Goal: Task Accomplishment & Management: Use online tool/utility

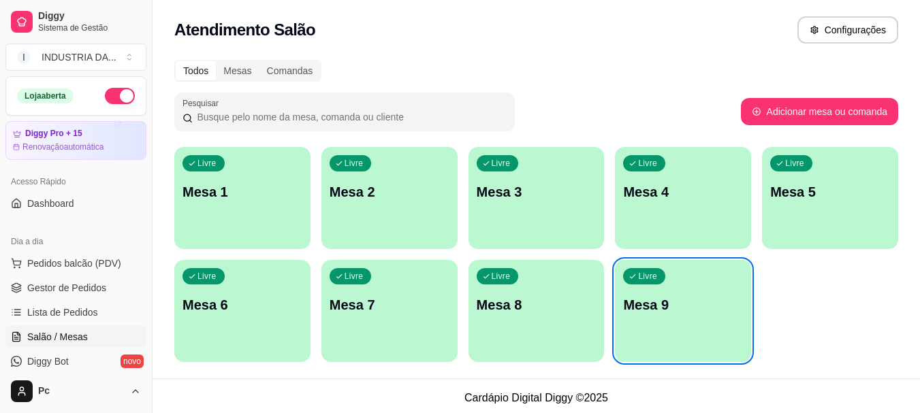
click at [644, 310] on p "Mesa 9" at bounding box center [683, 305] width 120 height 19
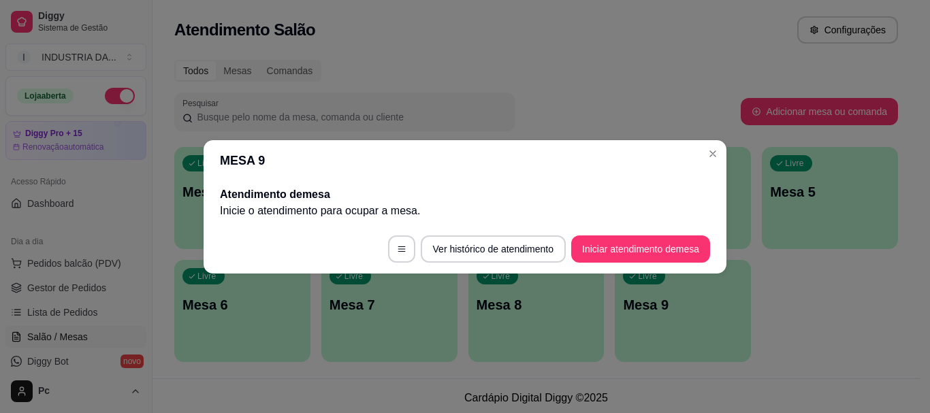
click at [598, 265] on footer "Ver histórico de atendimento Iniciar atendimento de mesa" at bounding box center [465, 249] width 523 height 49
click at [593, 259] on button "Iniciar atendimento de mesa" at bounding box center [641, 249] width 135 height 27
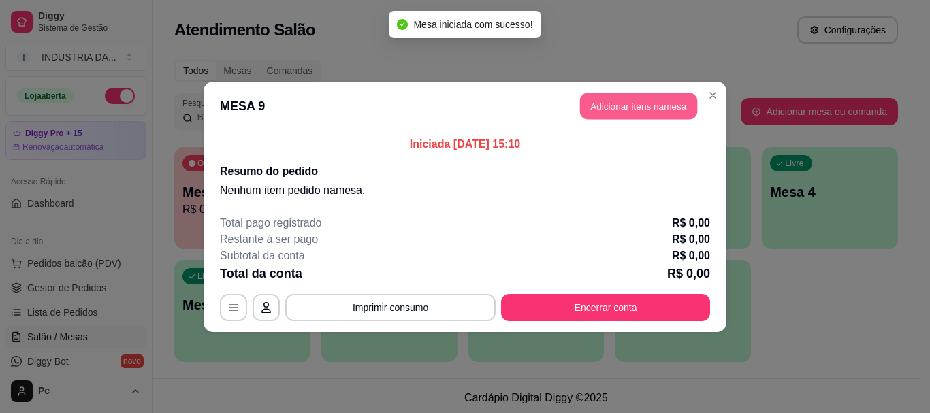
click at [614, 99] on button "Adicionar itens na mesa" at bounding box center [638, 106] width 117 height 27
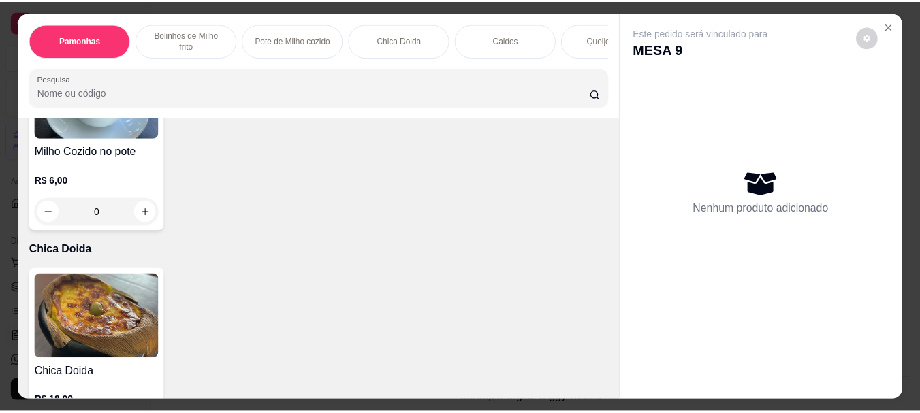
scroll to position [681, 0]
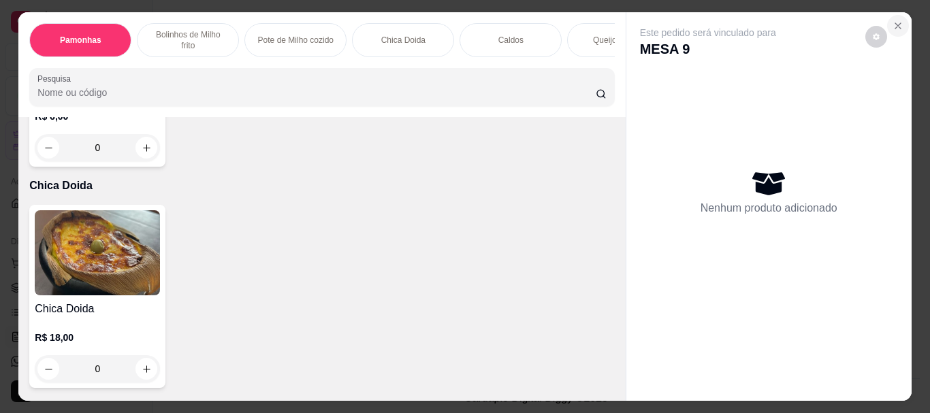
click at [893, 20] on icon "Close" at bounding box center [898, 25] width 11 height 11
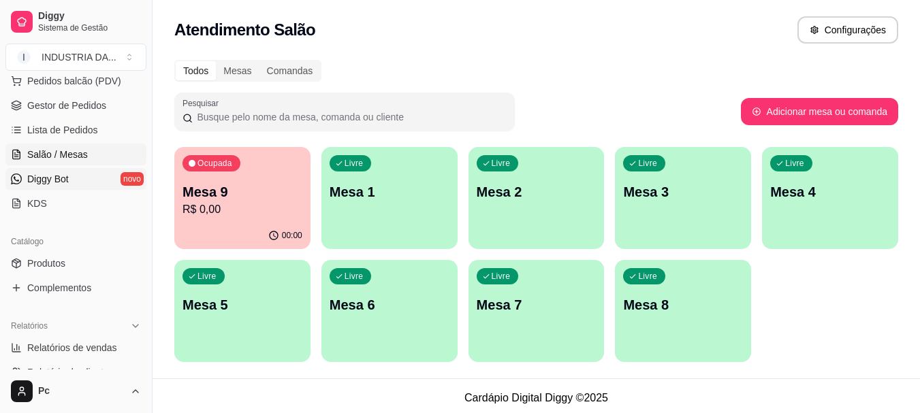
scroll to position [204, 0]
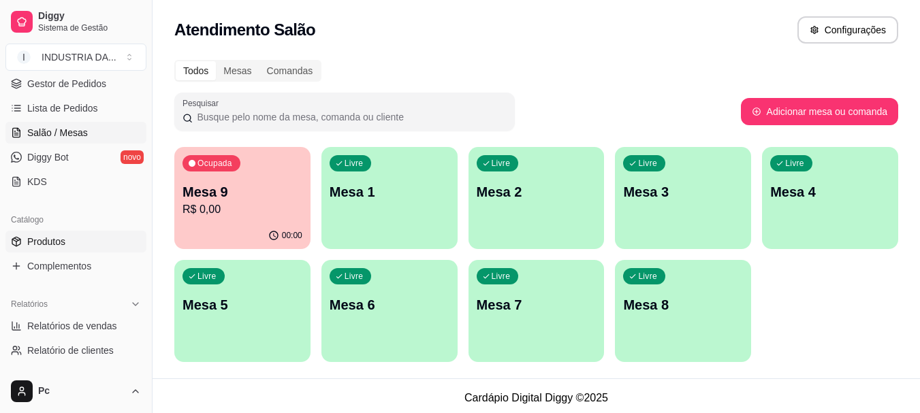
click at [43, 239] on span "Produtos" at bounding box center [46, 242] width 38 height 14
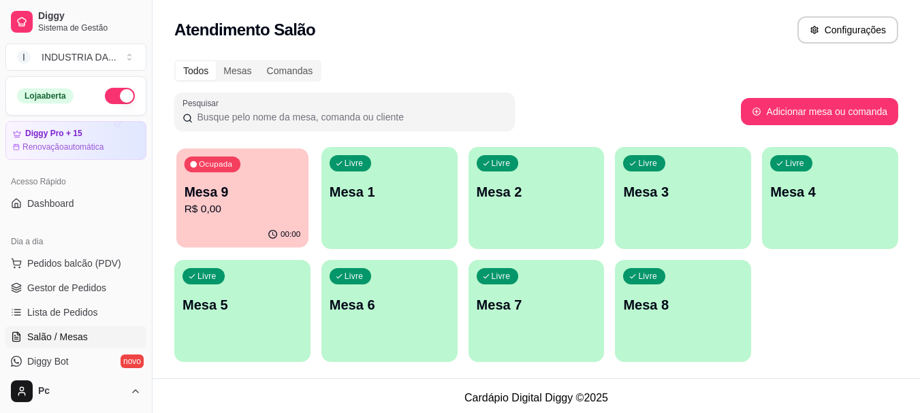
click at [231, 161] on span "Ocupada" at bounding box center [216, 164] width 37 height 11
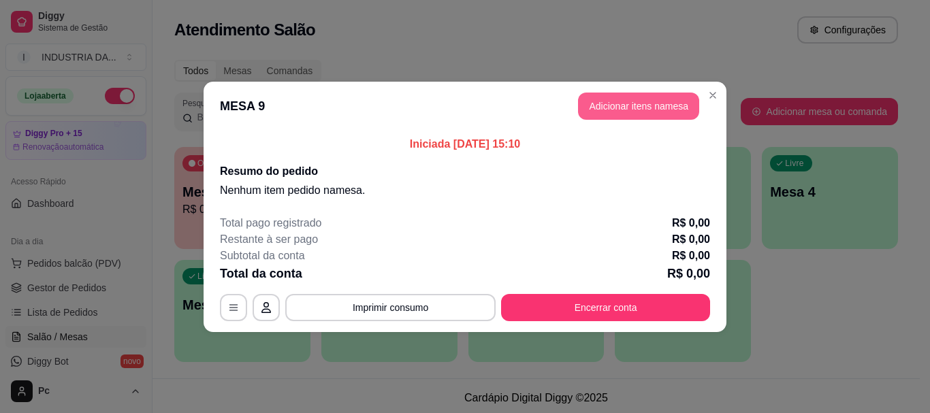
click at [603, 104] on button "Adicionar itens na mesa" at bounding box center [638, 106] width 121 height 27
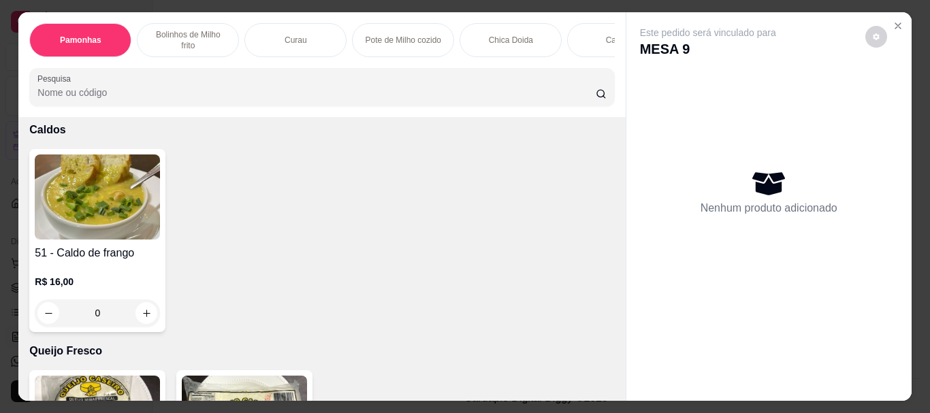
scroll to position [1430, 0]
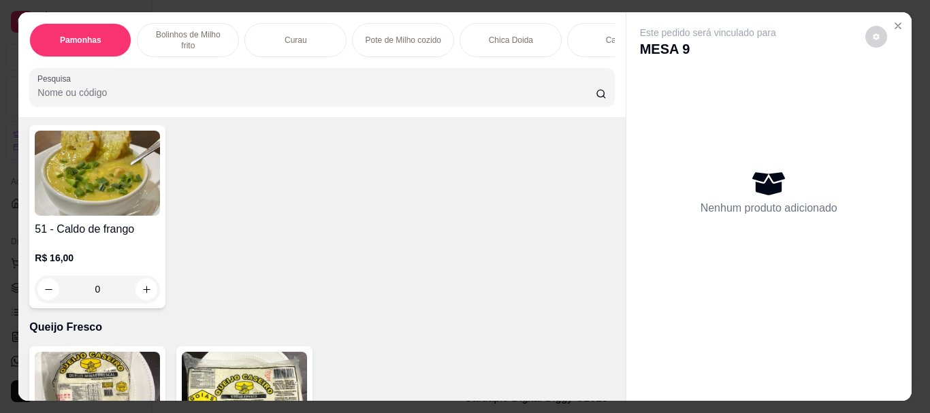
click at [94, 82] on input "0" at bounding box center [97, 67] width 76 height 27
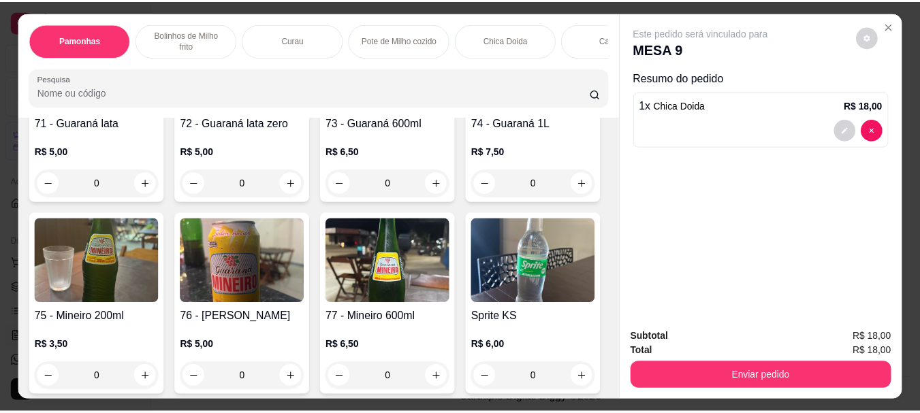
scroll to position [2589, 0]
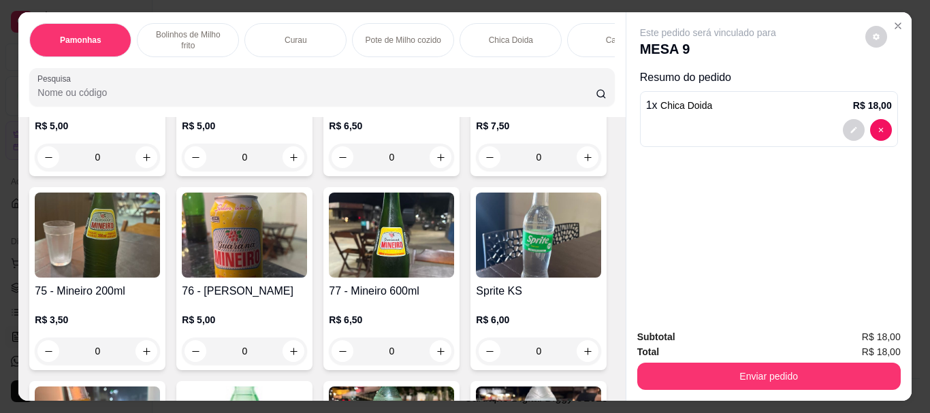
type input "1"
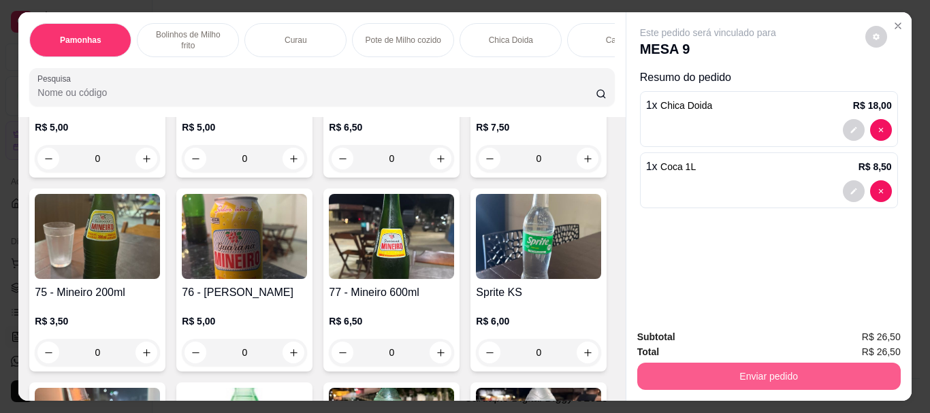
type input "1"
click at [641, 363] on button "Enviar pedido" at bounding box center [770, 376] width 264 height 27
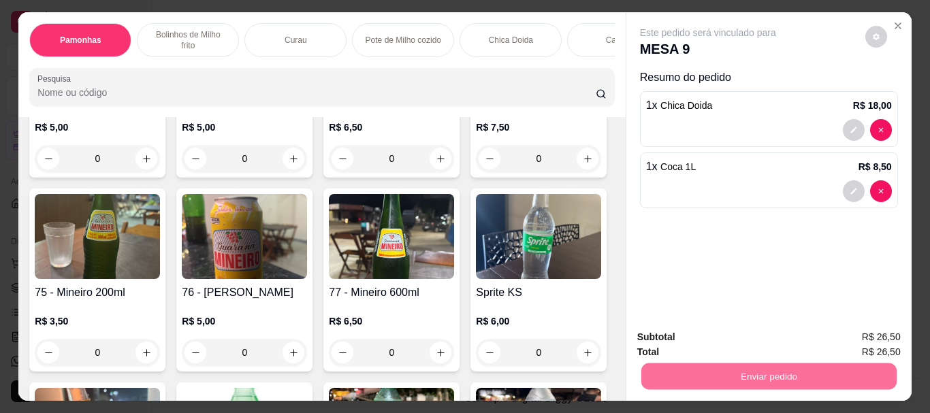
click at [854, 327] on button "Enviar pedido" at bounding box center [865, 337] width 75 height 25
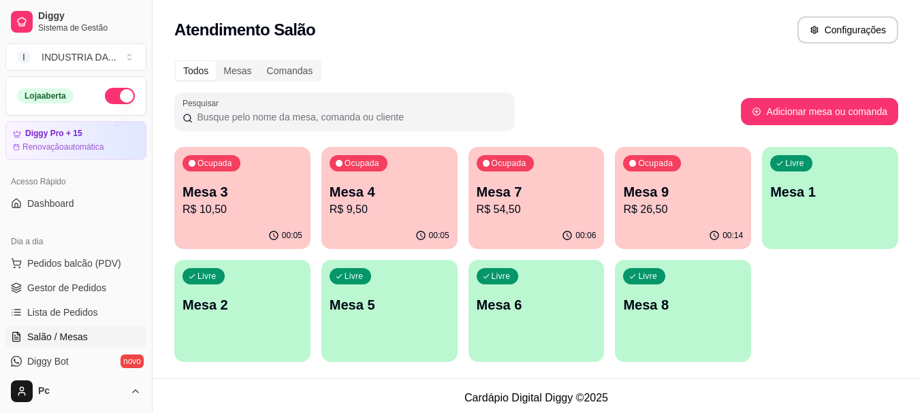
click at [200, 182] on div "Ocupada Mesa 3 R$ 10,50" at bounding box center [242, 185] width 136 height 76
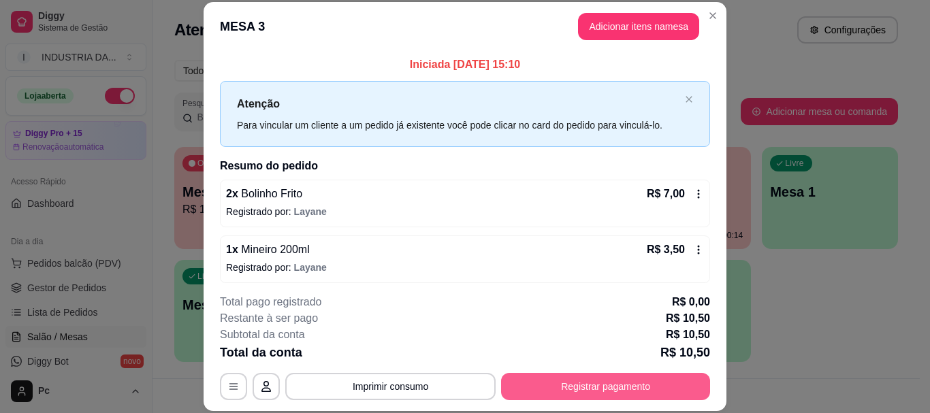
click at [534, 393] on button "Registrar pagamento" at bounding box center [605, 386] width 209 height 27
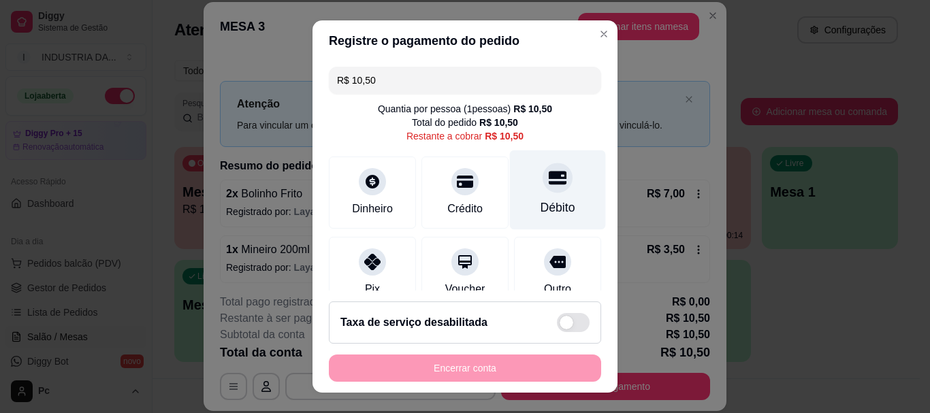
click at [543, 189] on div at bounding box center [558, 178] width 30 height 30
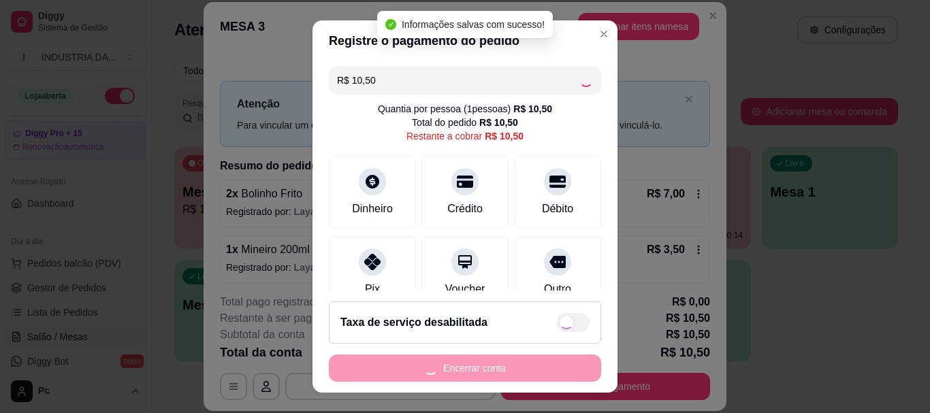
type input "R$ 0,00"
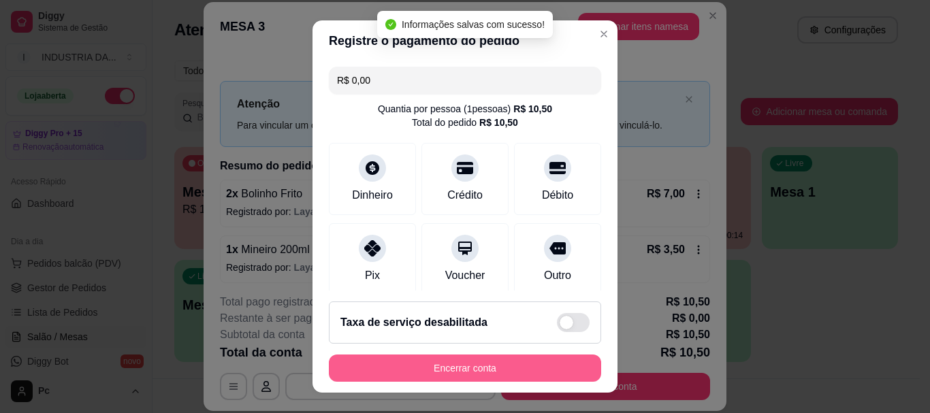
click at [471, 370] on button "Encerrar conta" at bounding box center [465, 368] width 272 height 27
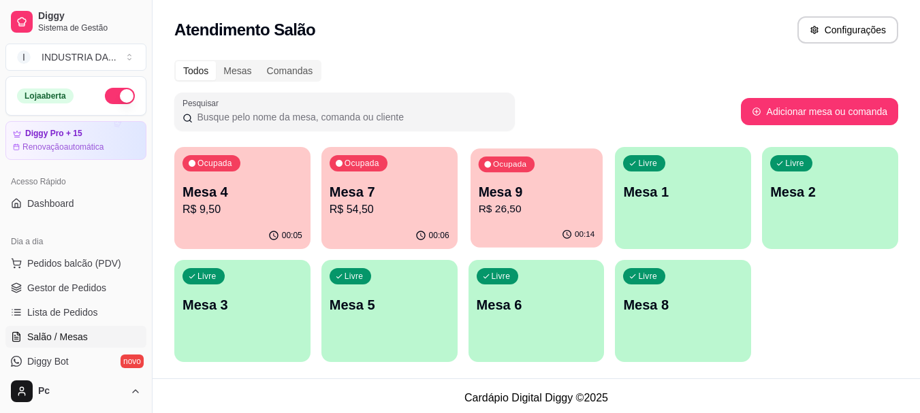
click at [483, 200] on p "Mesa 9" at bounding box center [536, 192] width 116 height 18
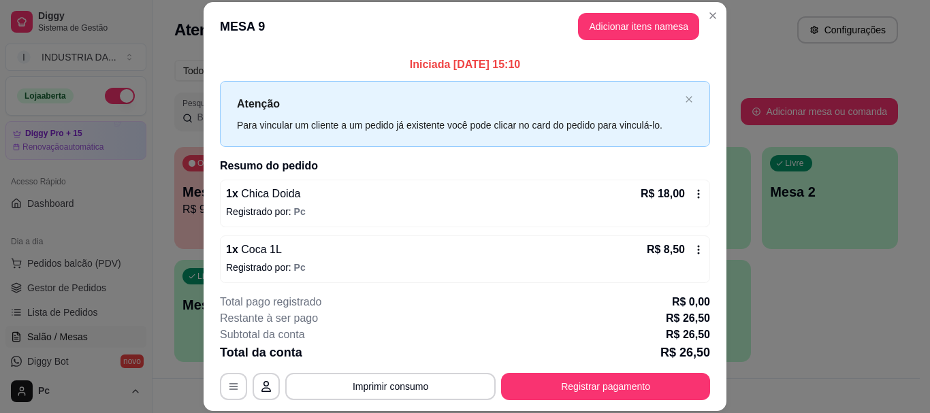
drag, startPoint x: 682, startPoint y: 46, endPoint x: 633, endPoint y: 25, distance: 53.4
click at [681, 46] on header "MESA 9 Adicionar itens na mesa" at bounding box center [465, 26] width 523 height 49
click at [633, 25] on button "Adicionar itens na mesa" at bounding box center [638, 27] width 117 height 27
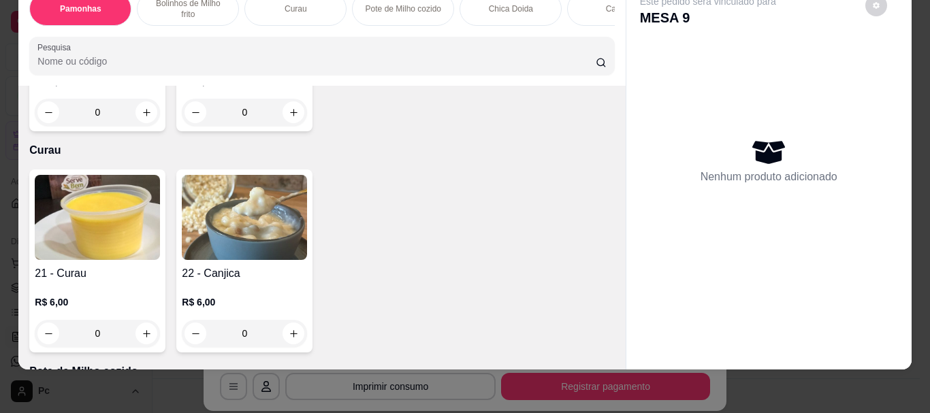
scroll to position [749, 0]
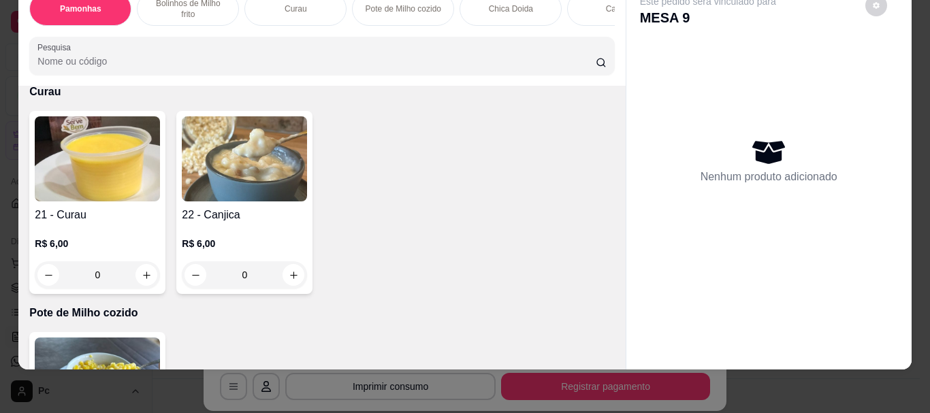
click at [108, 67] on input "0" at bounding box center [97, 53] width 76 height 27
click at [238, 67] on input "0" at bounding box center [244, 53] width 76 height 27
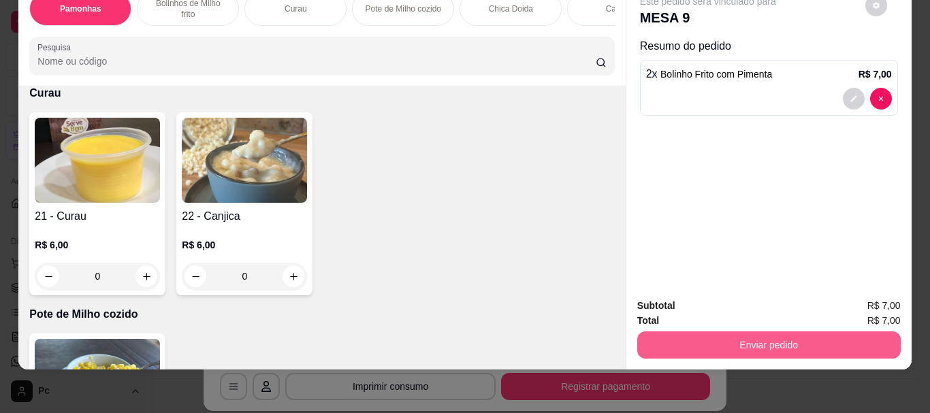
type input "2"
click at [770, 344] on button "Enviar pedido" at bounding box center [770, 345] width 264 height 27
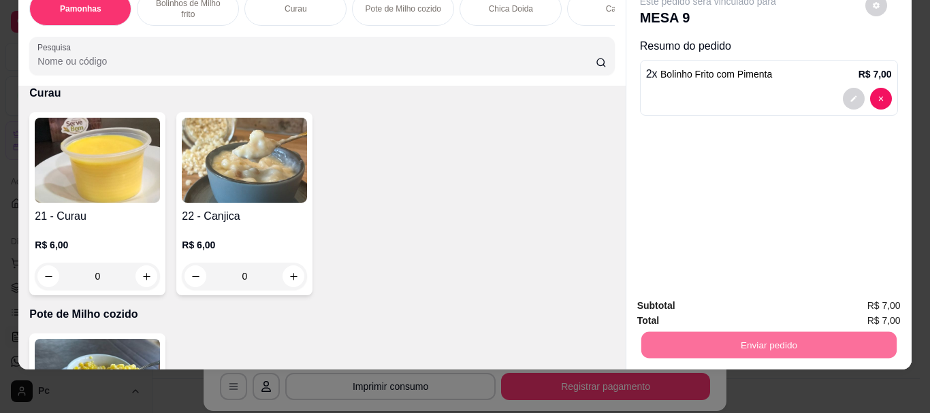
click at [849, 305] on button "Enviar pedido" at bounding box center [865, 302] width 77 height 26
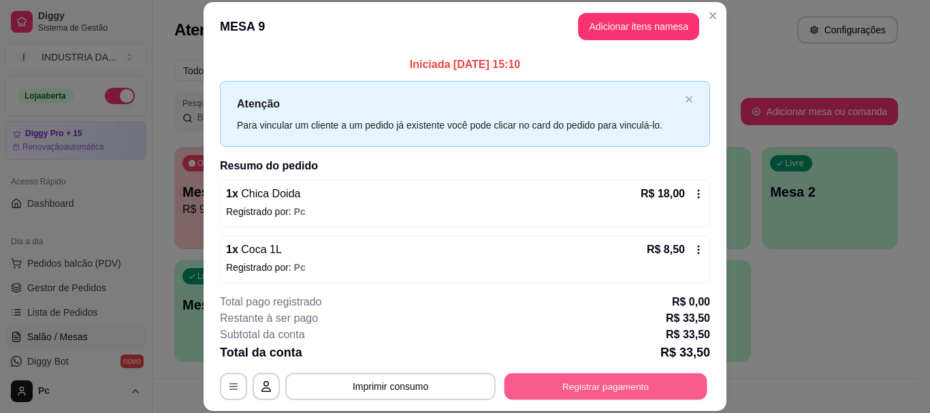
click at [638, 383] on button "Registrar pagamento" at bounding box center [606, 387] width 203 height 27
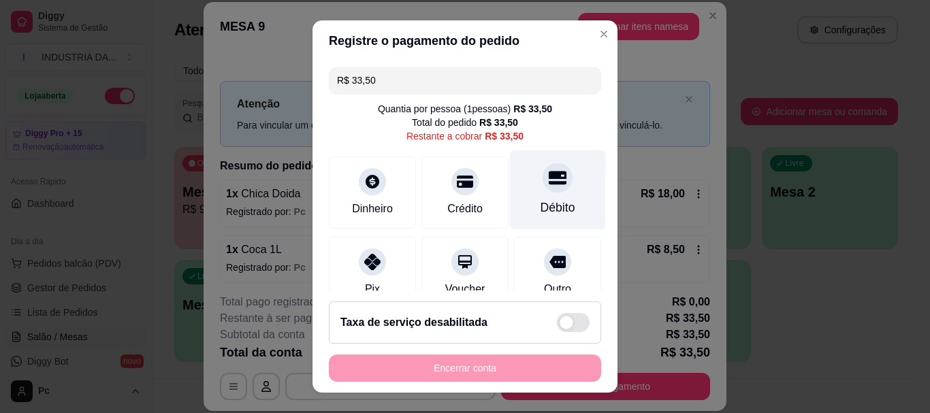
click at [543, 188] on div at bounding box center [558, 178] width 30 height 30
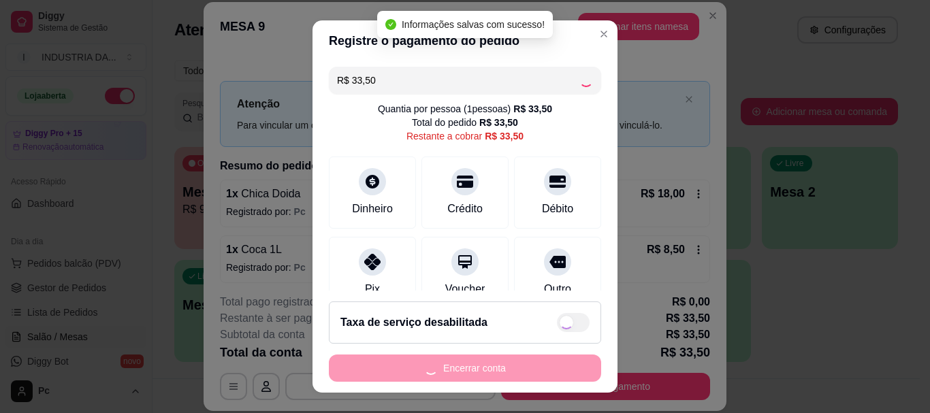
type input "R$ 0,00"
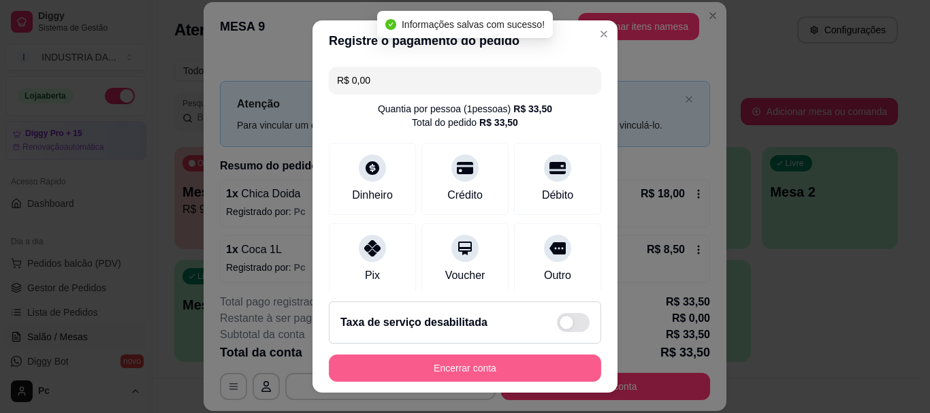
click at [515, 364] on button "Encerrar conta" at bounding box center [465, 368] width 272 height 27
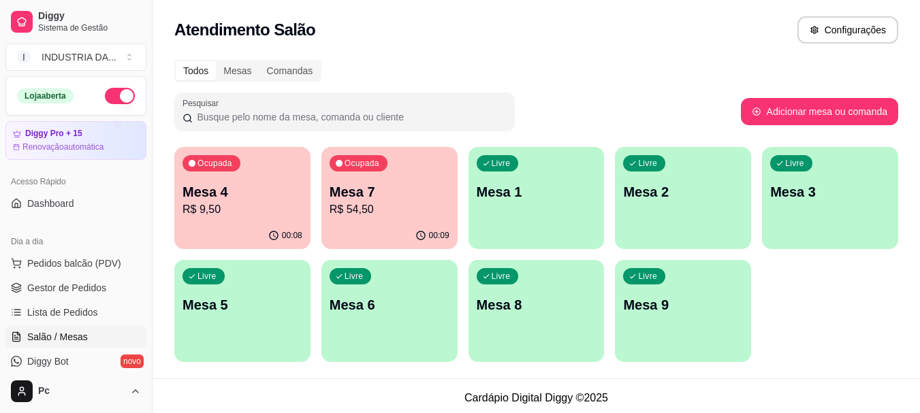
click at [214, 214] on p "R$ 9,50" at bounding box center [243, 210] width 120 height 16
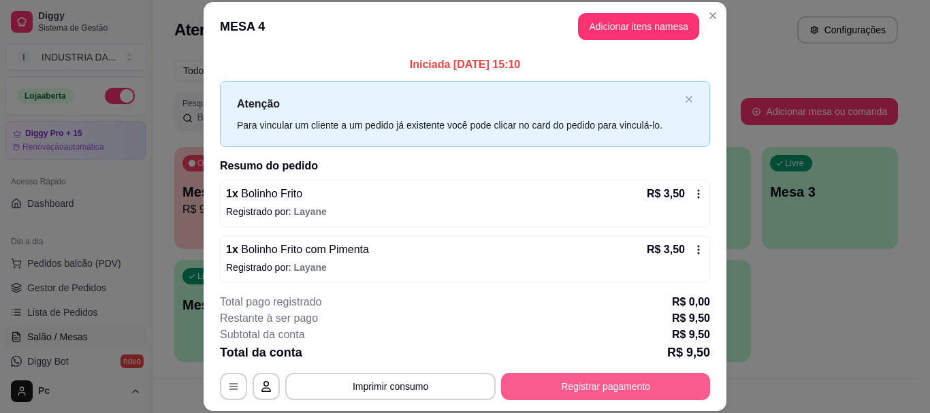
click at [537, 373] on div "**********" at bounding box center [465, 386] width 490 height 27
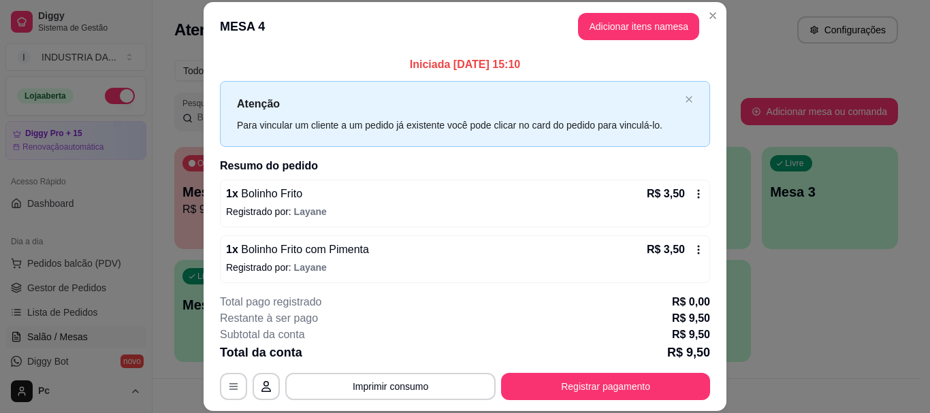
click at [537, 372] on div "**********" at bounding box center [465, 347] width 490 height 106
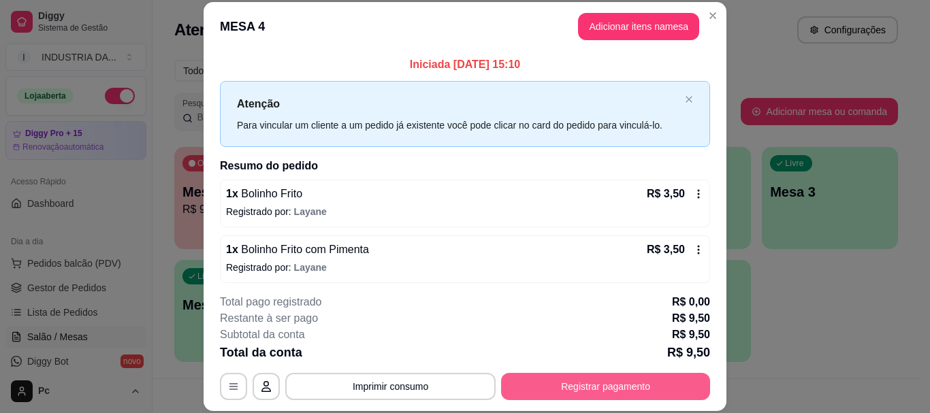
click at [542, 382] on button "Registrar pagamento" at bounding box center [605, 386] width 209 height 27
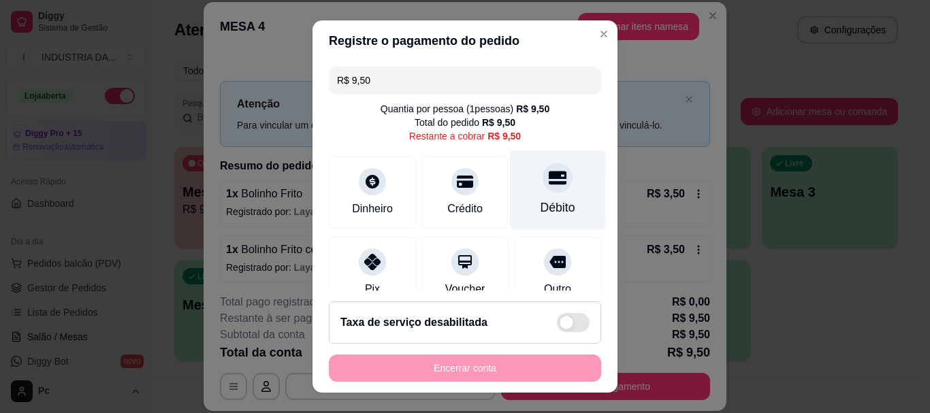
click at [549, 183] on icon at bounding box center [558, 179] width 18 height 14
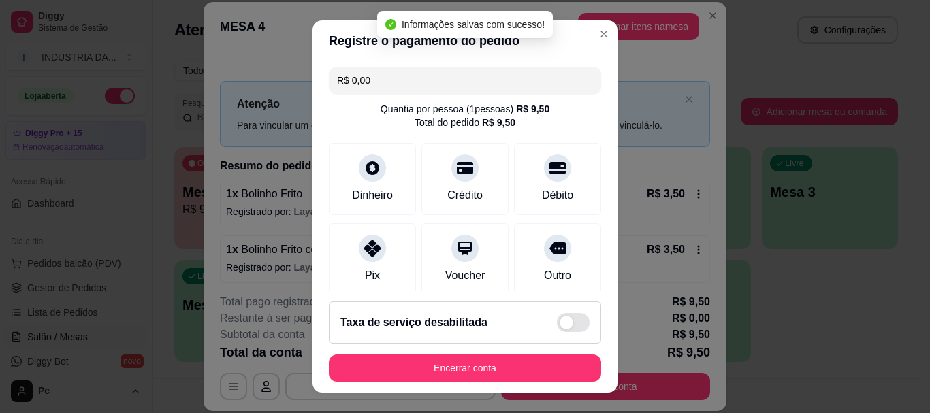
type input "R$ 0,00"
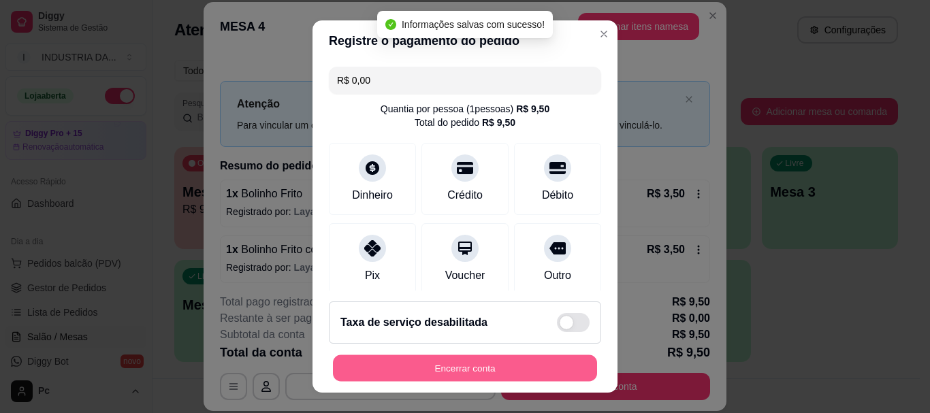
click at [499, 373] on button "Encerrar conta" at bounding box center [465, 368] width 264 height 27
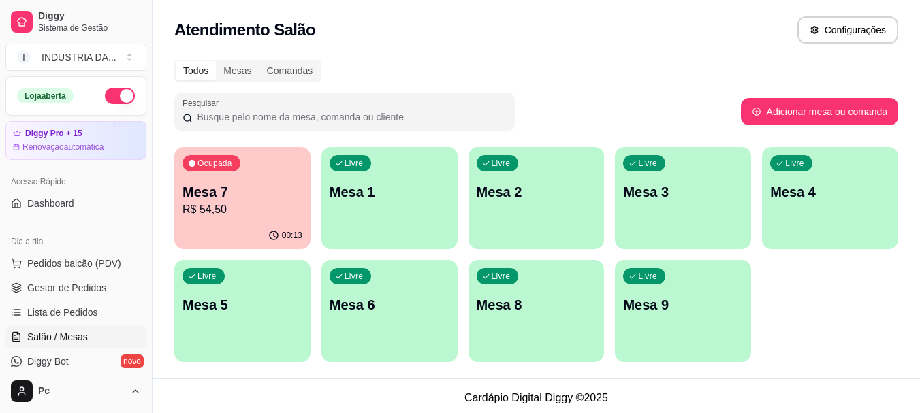
click at [186, 221] on div "Ocupada Mesa 7 R$ 54,50" at bounding box center [242, 185] width 136 height 76
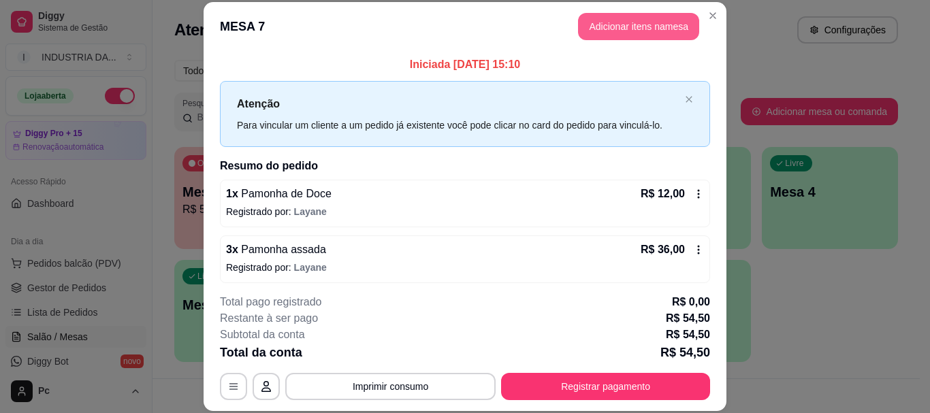
click at [666, 14] on button "Adicionar itens na mesa" at bounding box center [638, 26] width 121 height 27
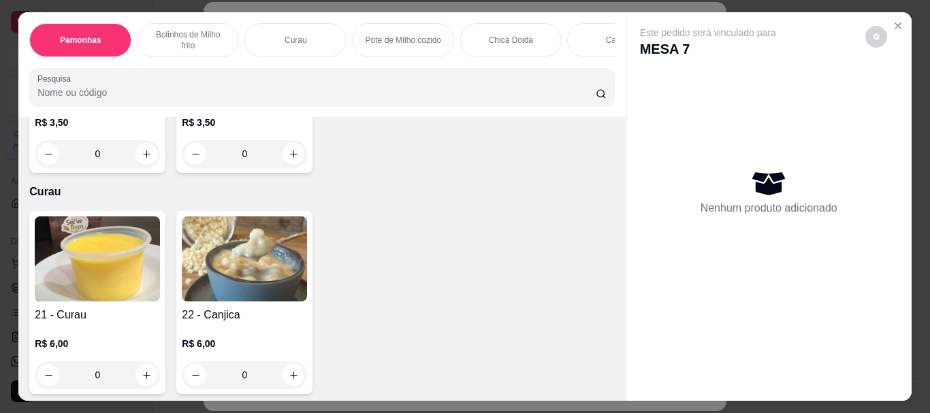
scroll to position [681, 0]
click at [91, 167] on input "0" at bounding box center [97, 153] width 76 height 27
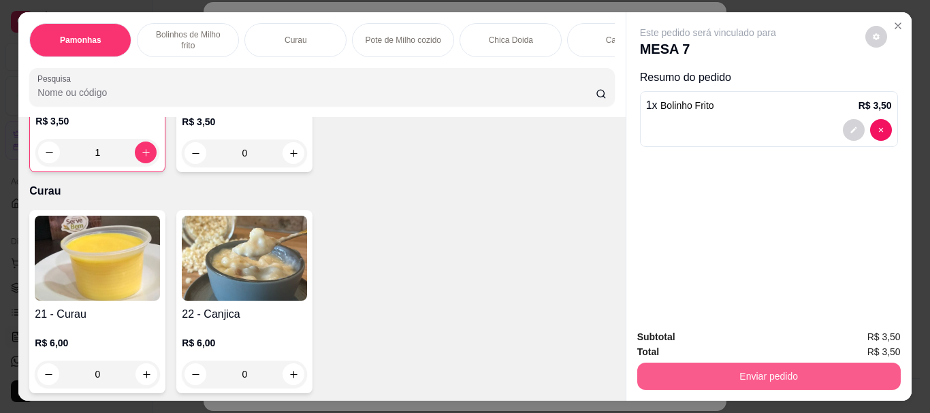
type input "1"
click at [753, 378] on button "Enviar pedido" at bounding box center [770, 376] width 264 height 27
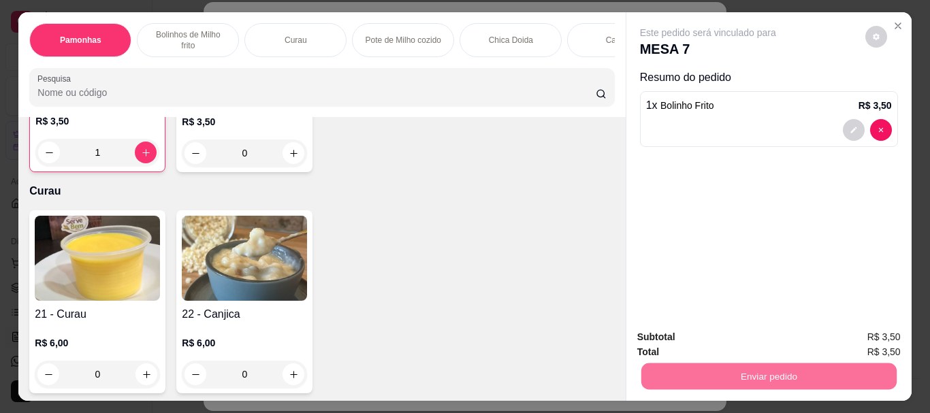
click at [837, 340] on button "Enviar pedido" at bounding box center [865, 337] width 75 height 25
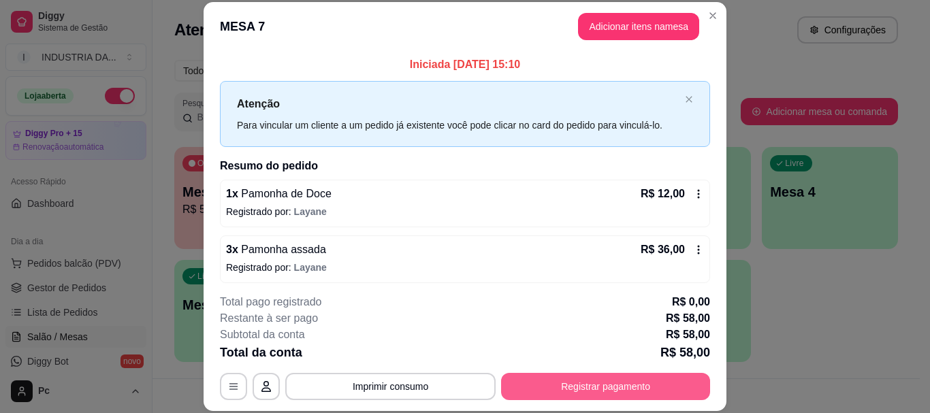
click at [558, 388] on button "Registrar pagamento" at bounding box center [605, 386] width 209 height 27
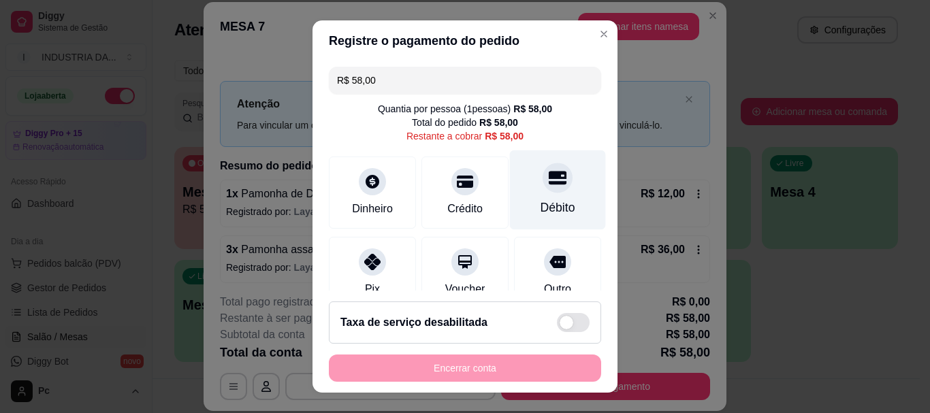
click at [535, 193] on div "Débito" at bounding box center [558, 191] width 96 height 80
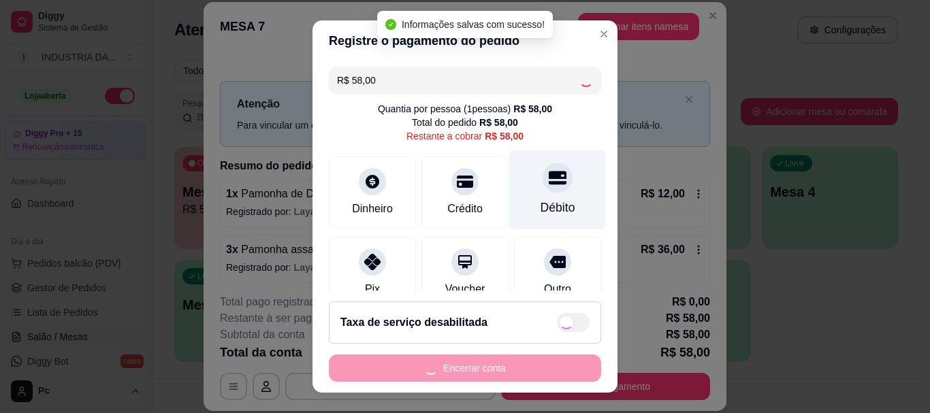
type input "R$ 0,00"
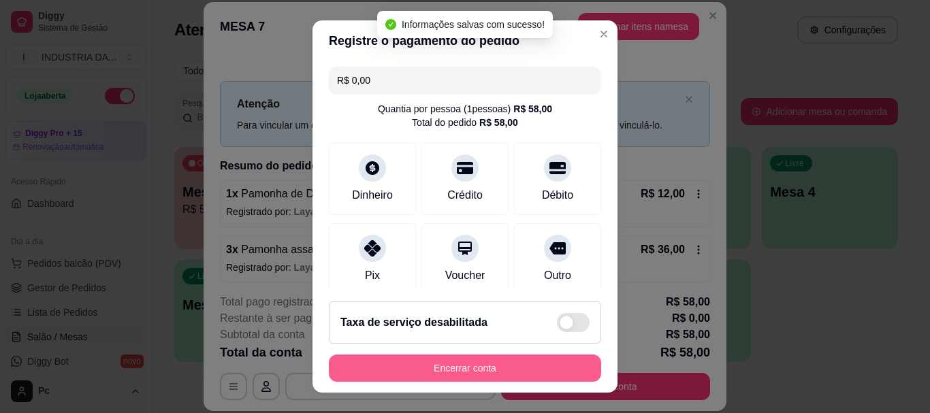
click at [496, 369] on button "Encerrar conta" at bounding box center [465, 368] width 272 height 27
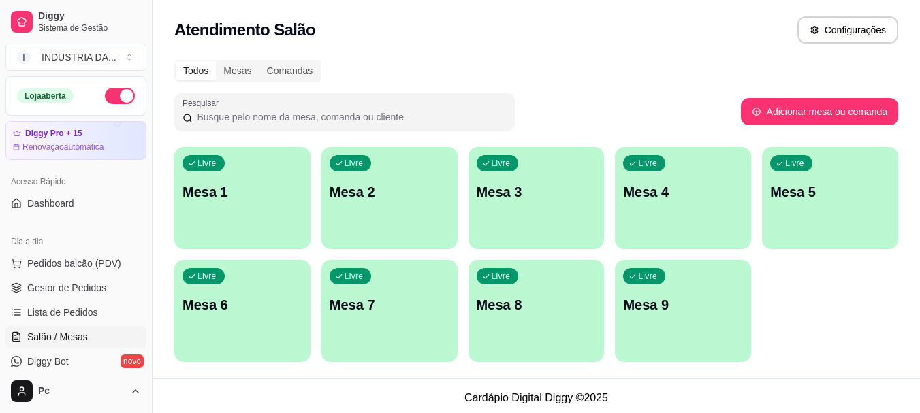
click at [227, 181] on div "Livre Mesa 1" at bounding box center [242, 190] width 136 height 86
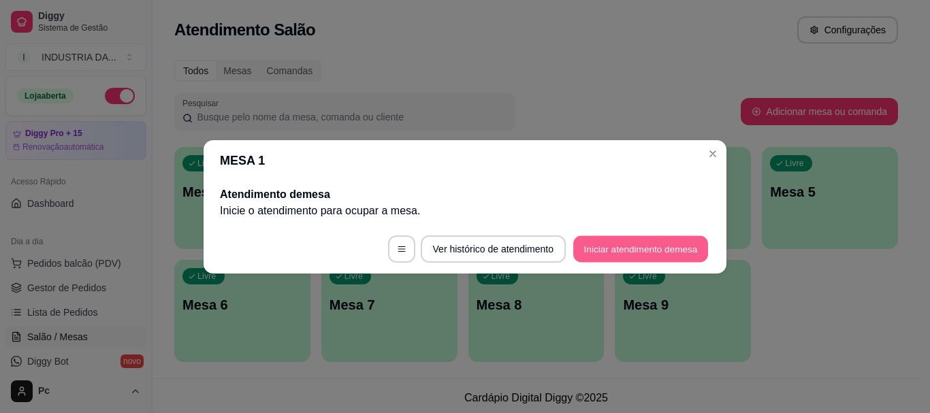
click at [660, 253] on button "Iniciar atendimento de mesa" at bounding box center [641, 249] width 135 height 27
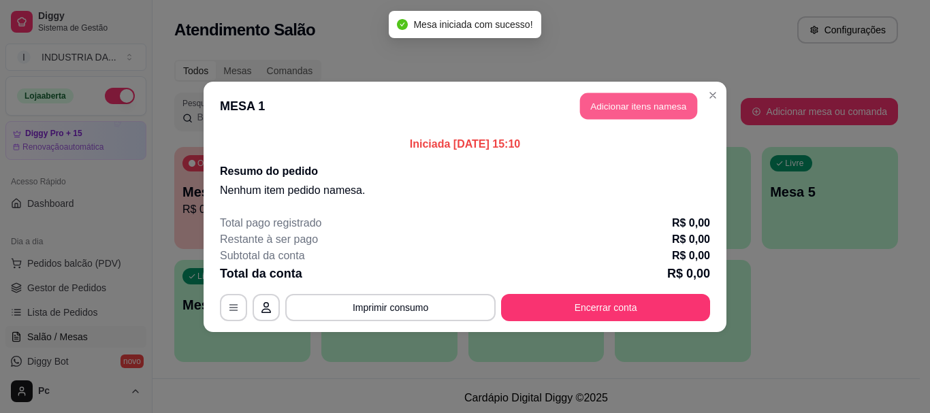
click at [646, 108] on button "Adicionar itens na mesa" at bounding box center [638, 106] width 117 height 27
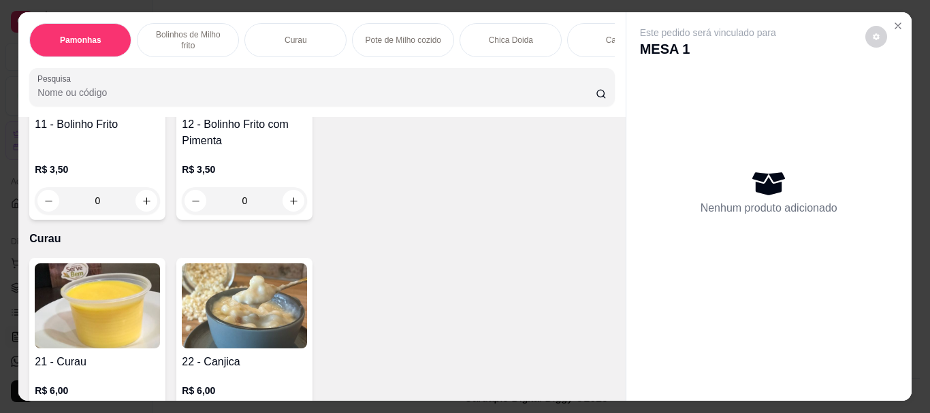
scroll to position [749, 0]
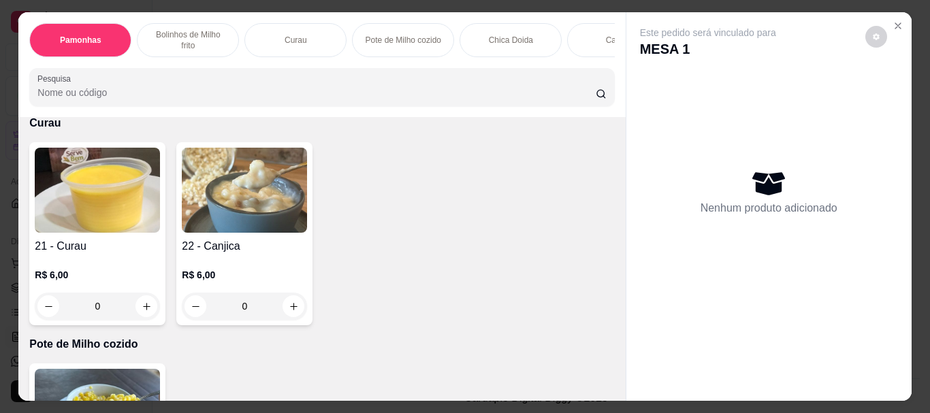
click at [103, 99] on input "0" at bounding box center [97, 85] width 76 height 27
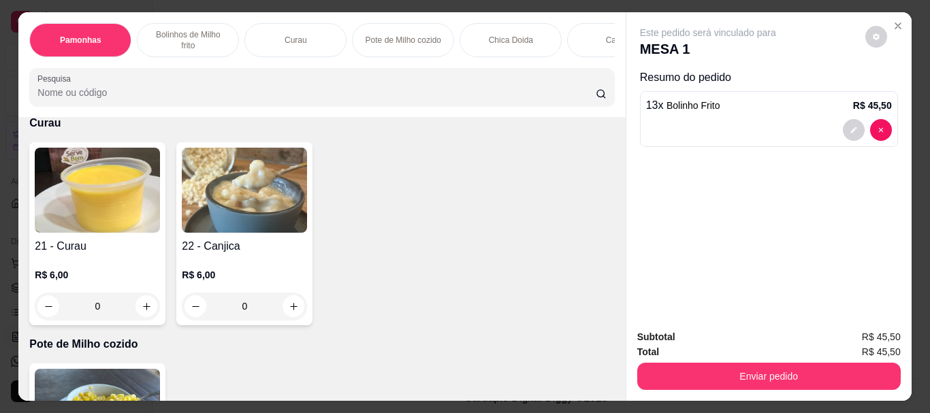
scroll to position [750, 0]
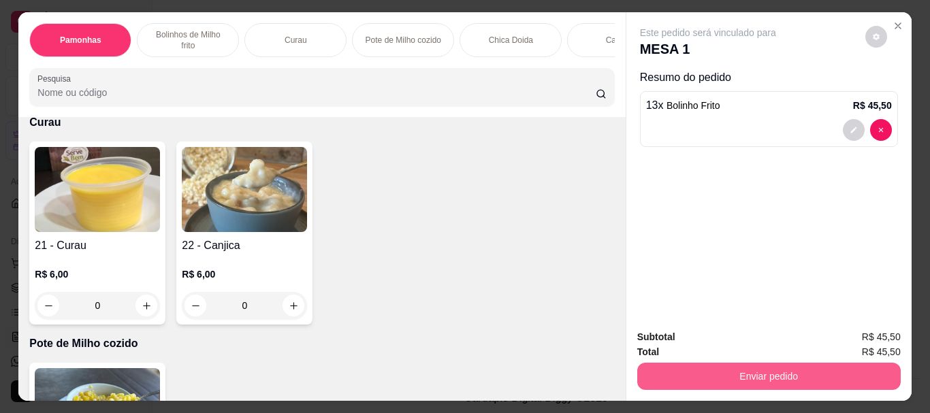
type input "13"
click at [830, 366] on button "Enviar pedido" at bounding box center [770, 376] width 264 height 27
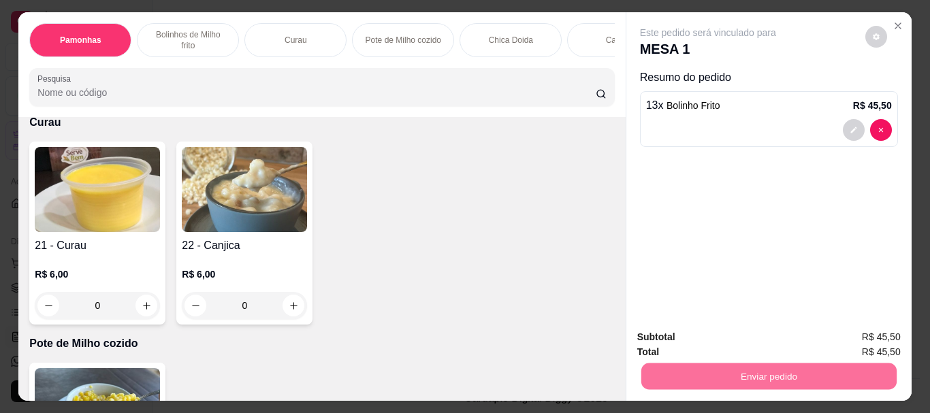
click at [688, 170] on div "Este pedido será vinculado para MESA 1 Resumo do pedido 13 x Bolinho Frito R$ 4…" at bounding box center [769, 165] width 285 height 307
